Goal: Navigation & Orientation: Find specific page/section

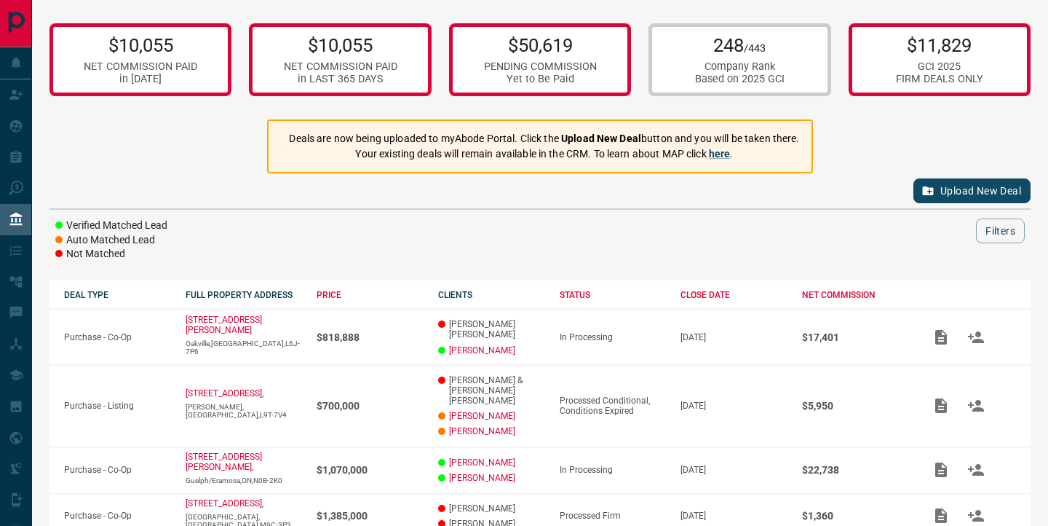
click at [599, 267] on div "$10,055 NET COMMISSION PAID in [DATE] $10,055 NET COMMISSION PAID in LAST 365 D…" at bounding box center [540, 483] width 1016 height 967
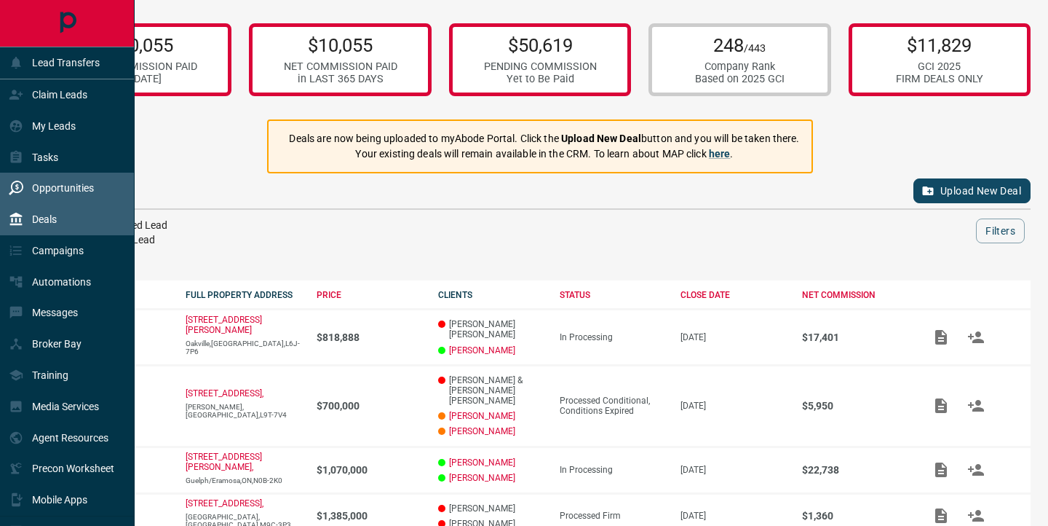
click at [79, 180] on div "Opportunities" at bounding box center [51, 188] width 85 height 24
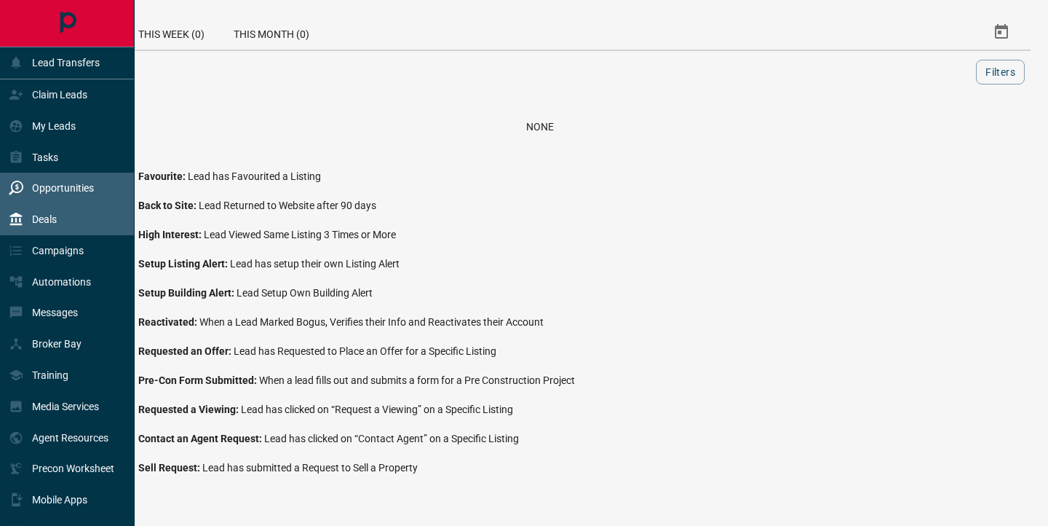
click at [70, 213] on div "Deals" at bounding box center [67, 219] width 135 height 31
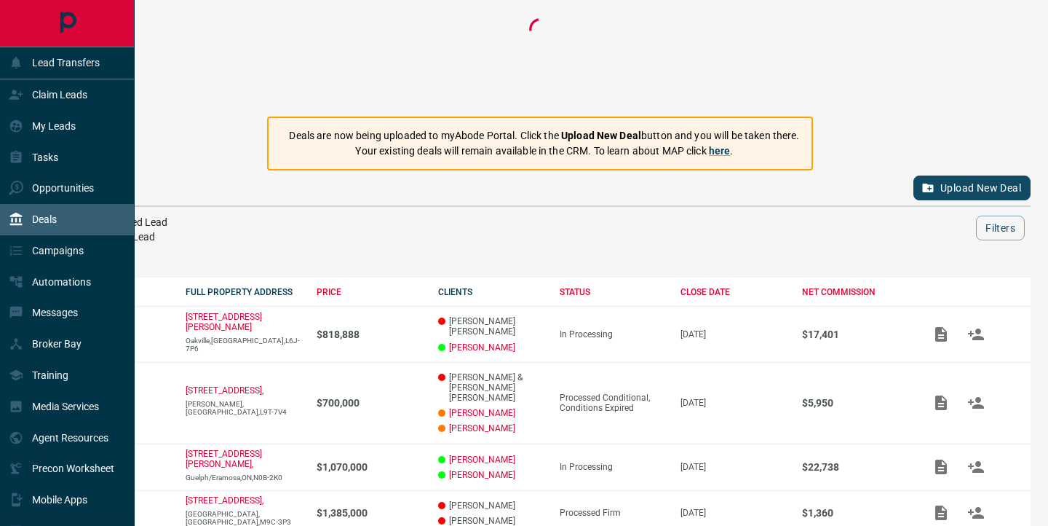
click at [70, 213] on div "Deals" at bounding box center [67, 219] width 135 height 31
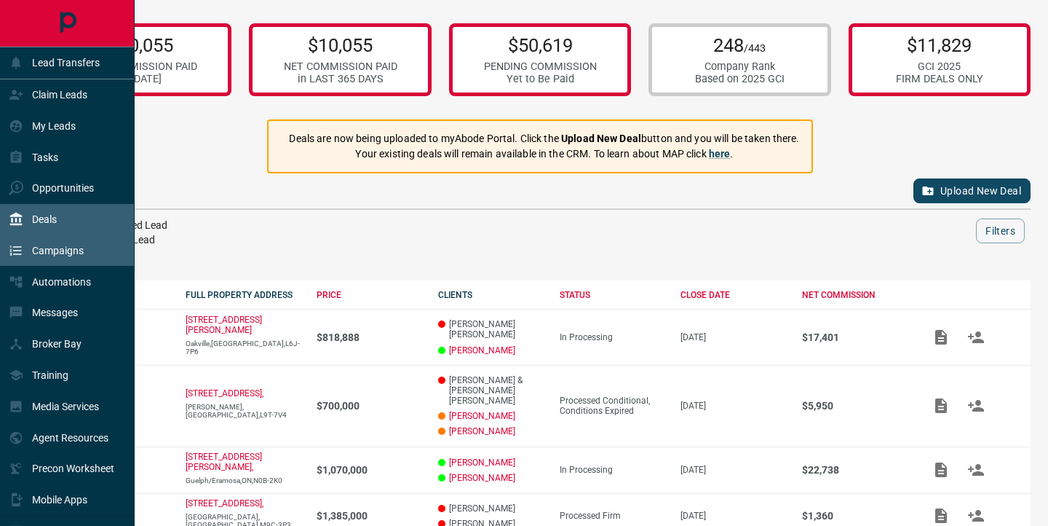
click at [30, 242] on div "Campaigns" at bounding box center [46, 251] width 75 height 24
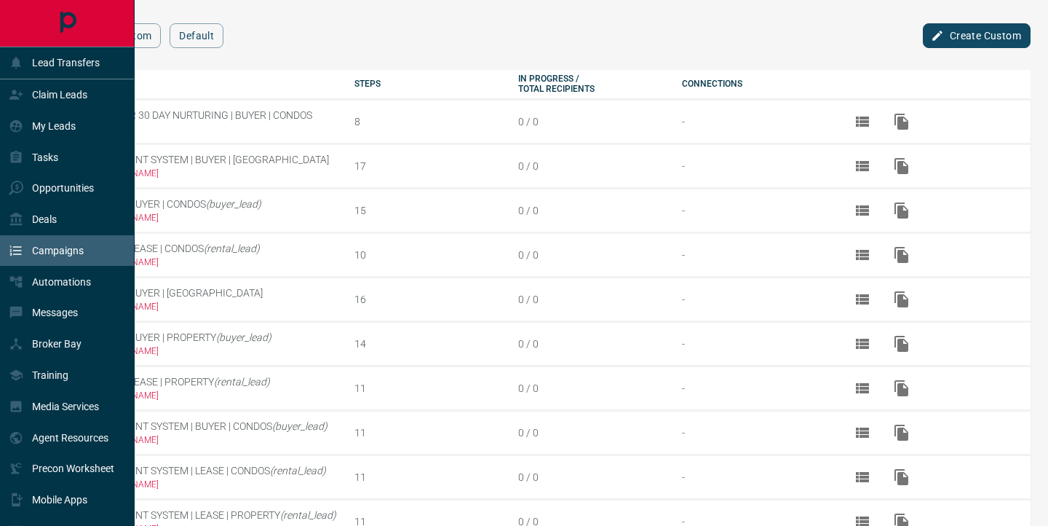
click at [29, 235] on div "Campaigns" at bounding box center [67, 250] width 135 height 31
click at [21, 220] on icon at bounding box center [16, 219] width 15 height 15
